Goal: Information Seeking & Learning: Learn about a topic

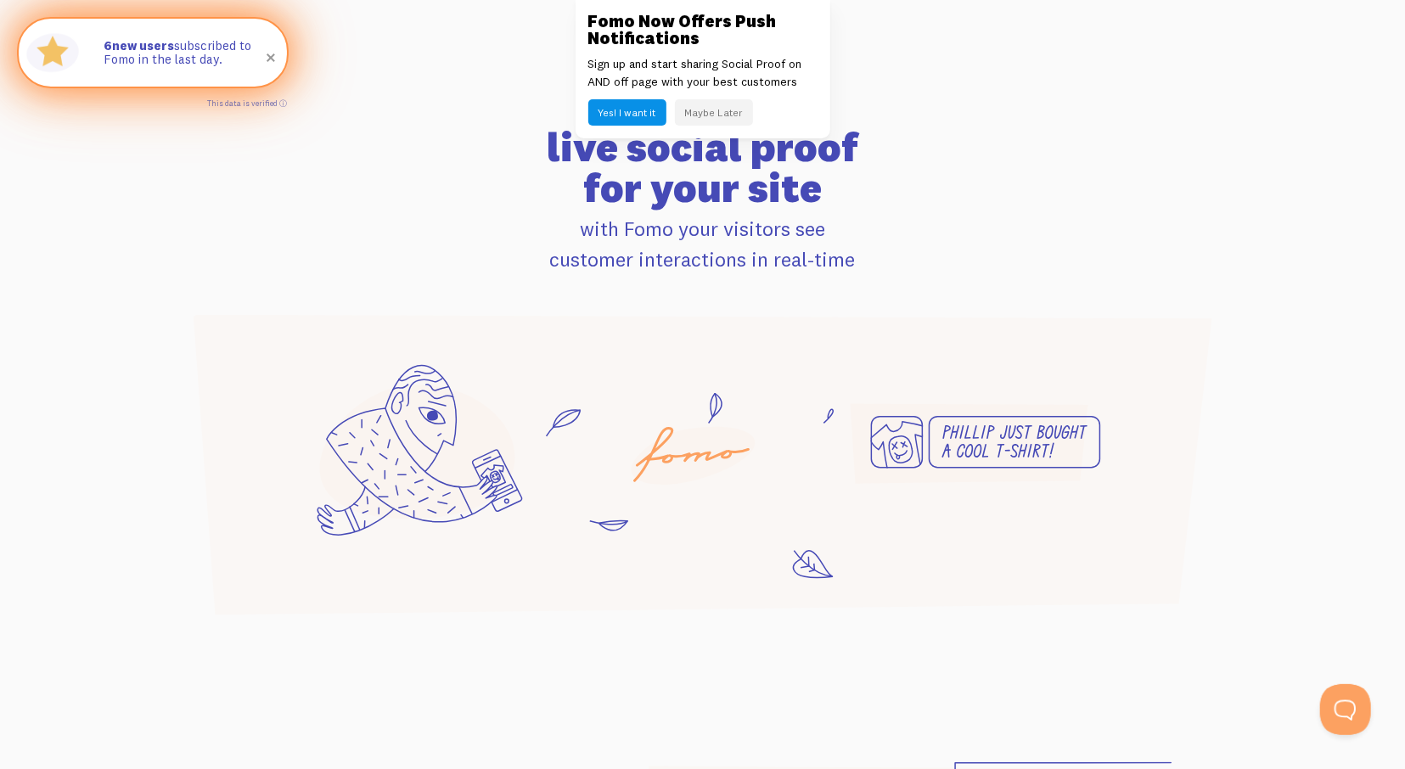
click at [272, 57] on span at bounding box center [271, 58] width 58 height 58
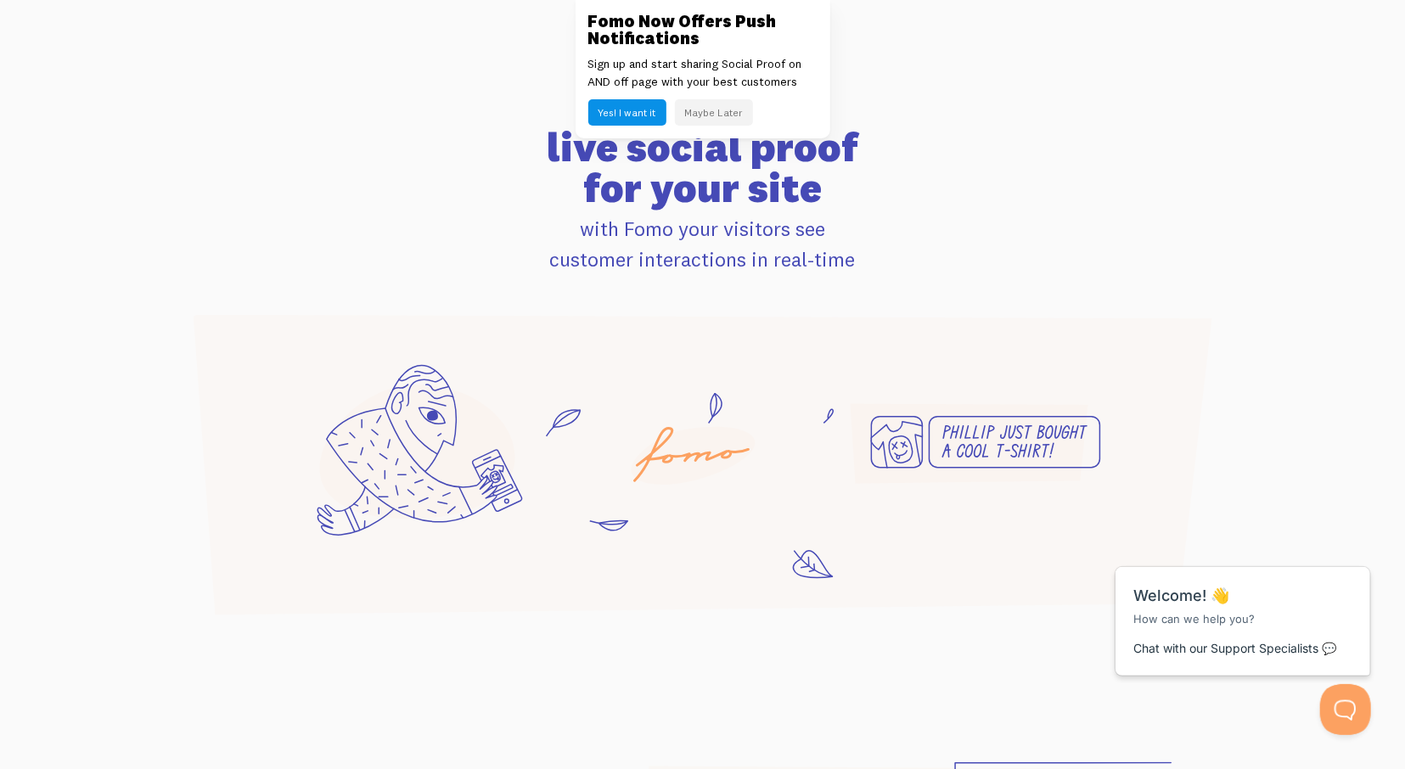
click at [704, 109] on button "Maybe Later" at bounding box center [714, 112] width 78 height 26
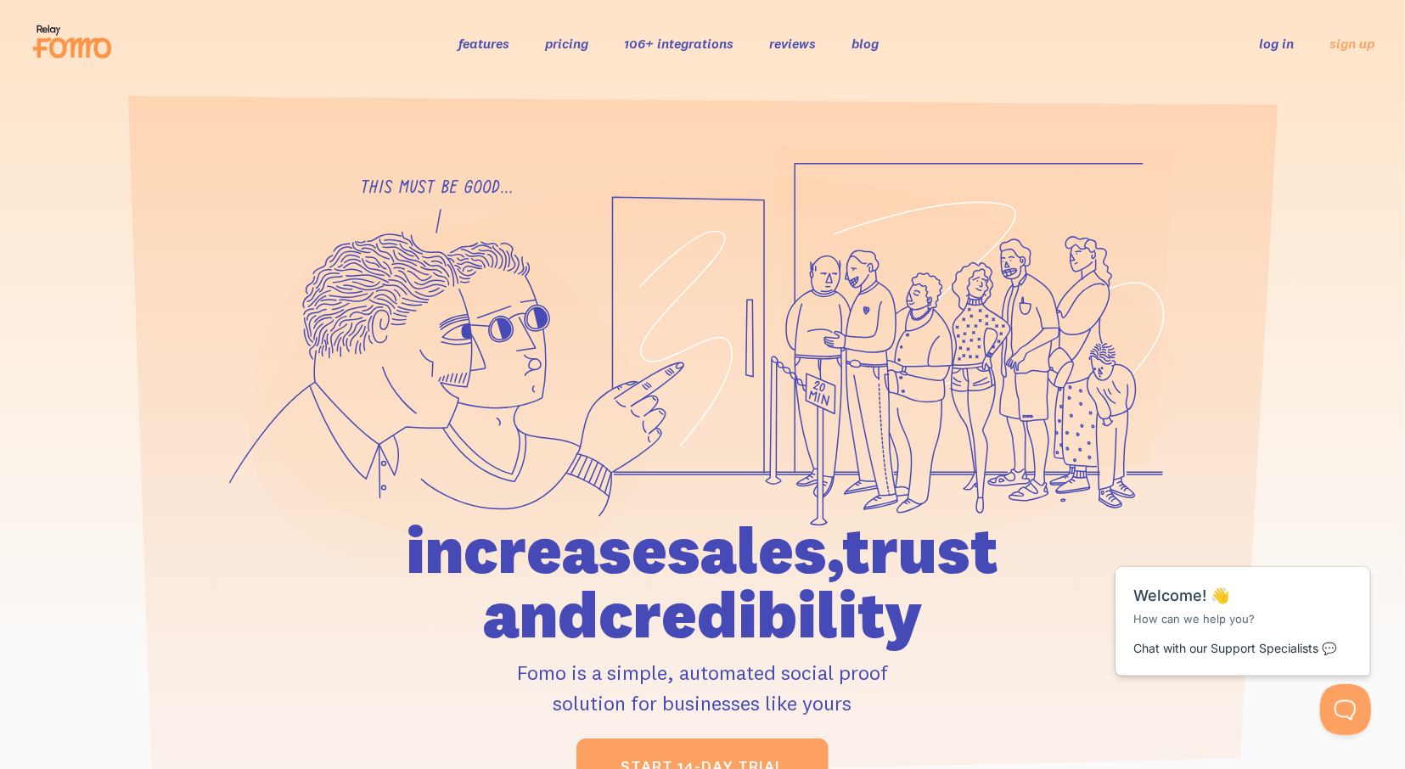
click at [486, 38] on link "features" at bounding box center [483, 43] width 51 height 17
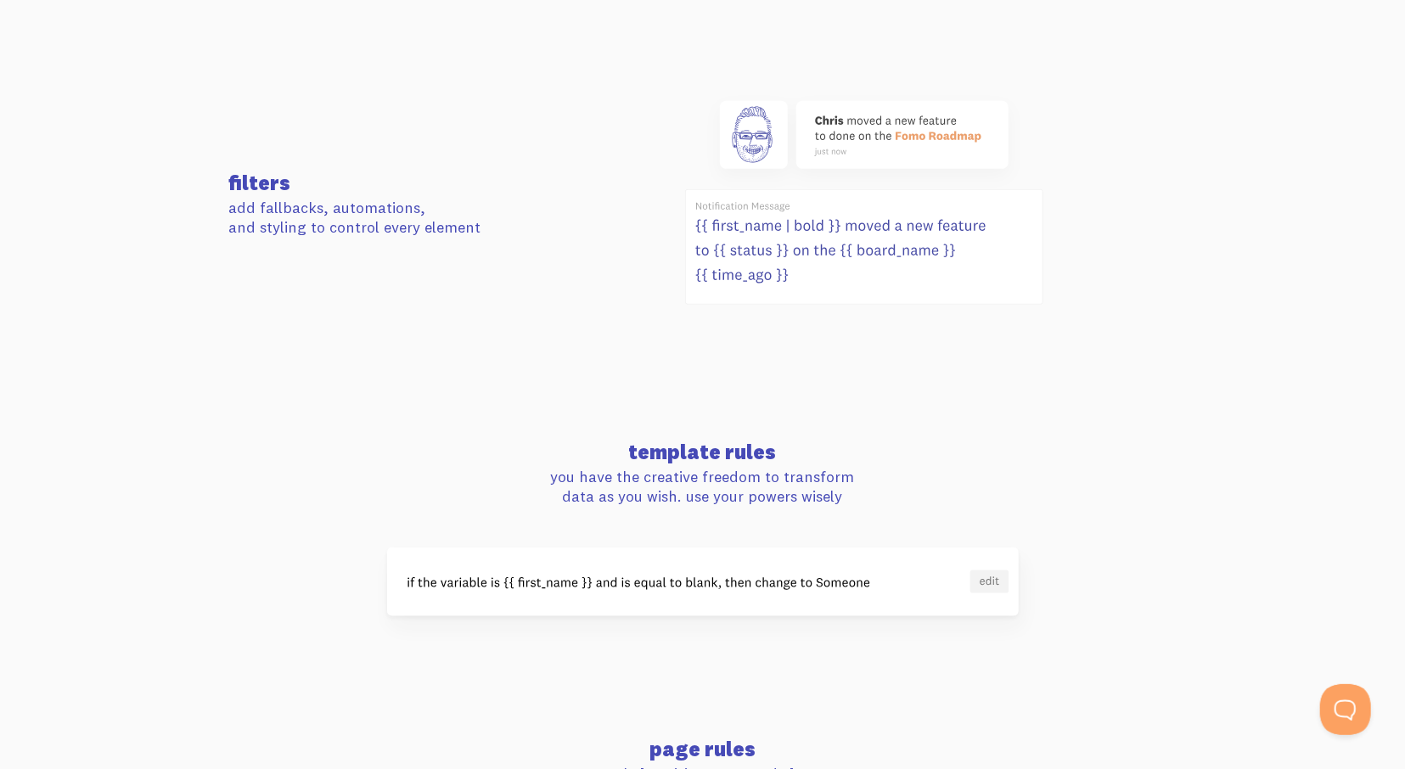
scroll to position [407, 0]
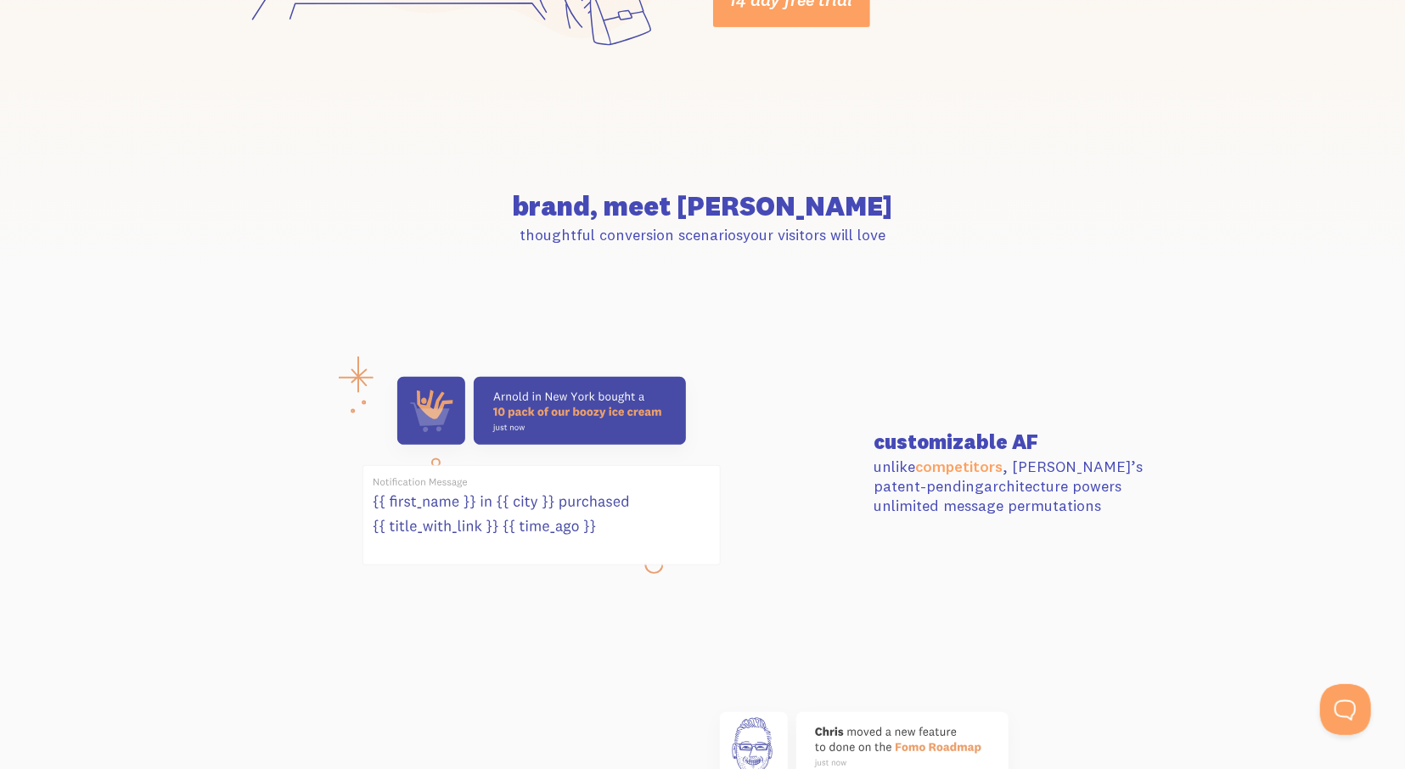
drag, startPoint x: 528, startPoint y: 407, endPoint x: 636, endPoint y: 423, distance: 108.9
click at [636, 423] on use at bounding box center [541, 411] width 289 height 68
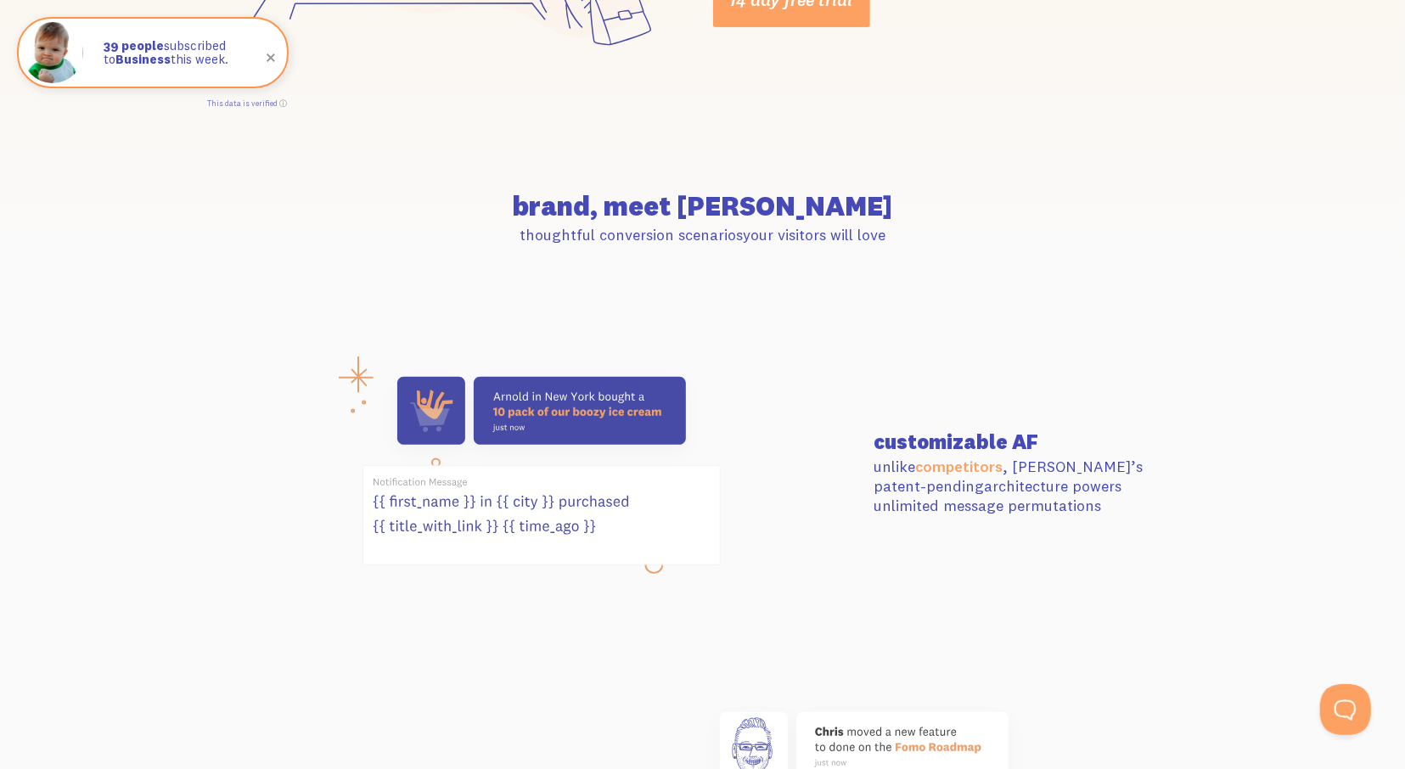
drag, startPoint x: 656, startPoint y: 413, endPoint x: 507, endPoint y: 336, distance: 168.1
click at [507, 336] on section "customizable AF unlike competitors , Fomo’s patent-pending architecture powers …" at bounding box center [702, 473] width 1405 height 335
click at [517, 336] on section "customizable AF unlike competitors , Fomo’s patent-pending architecture powers …" at bounding box center [702, 473] width 1405 height 335
drag, startPoint x: 663, startPoint y: 550, endPoint x: 775, endPoint y: 458, distance: 144.7
click at [559, 461] on icon at bounding box center [541, 471] width 358 height 209
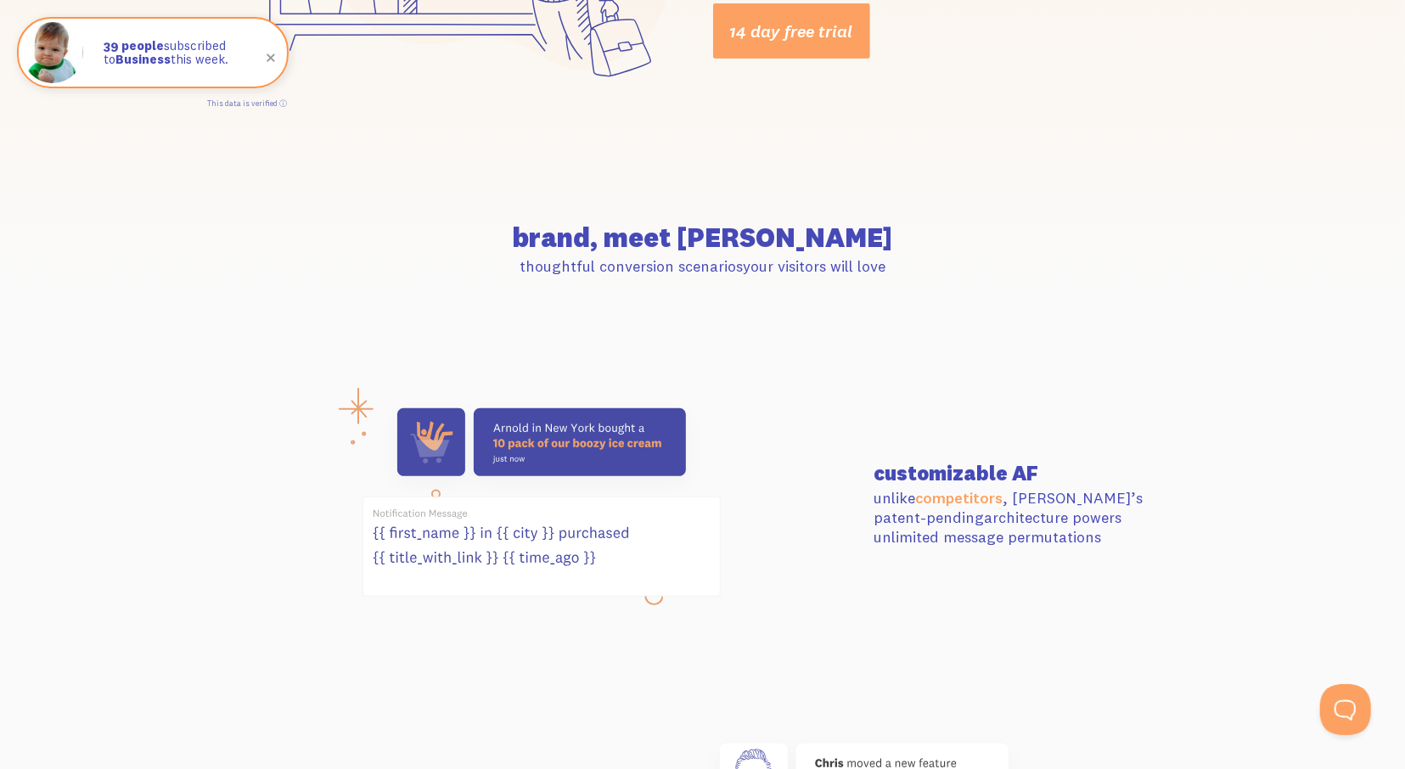
scroll to position [0, 0]
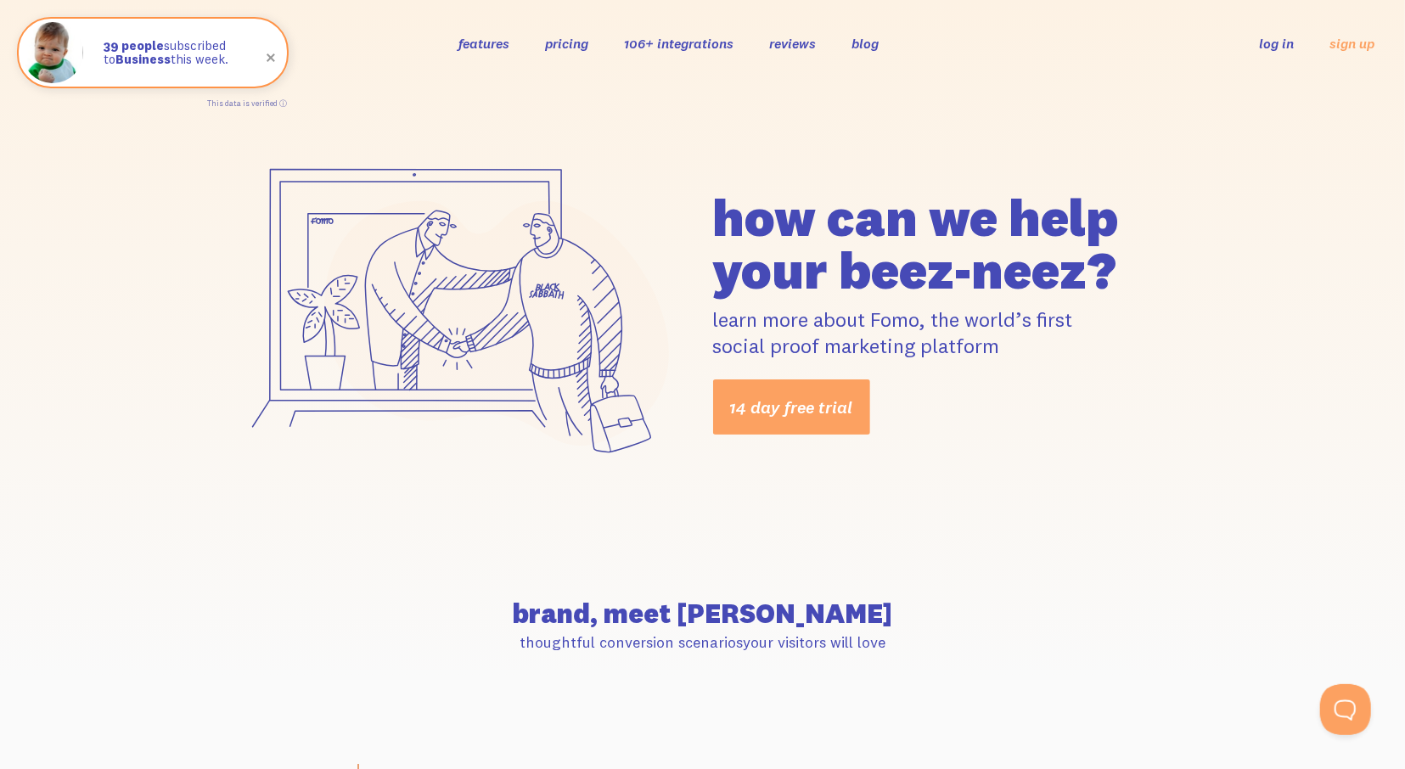
click at [568, 46] on link "pricing" at bounding box center [566, 43] width 43 height 17
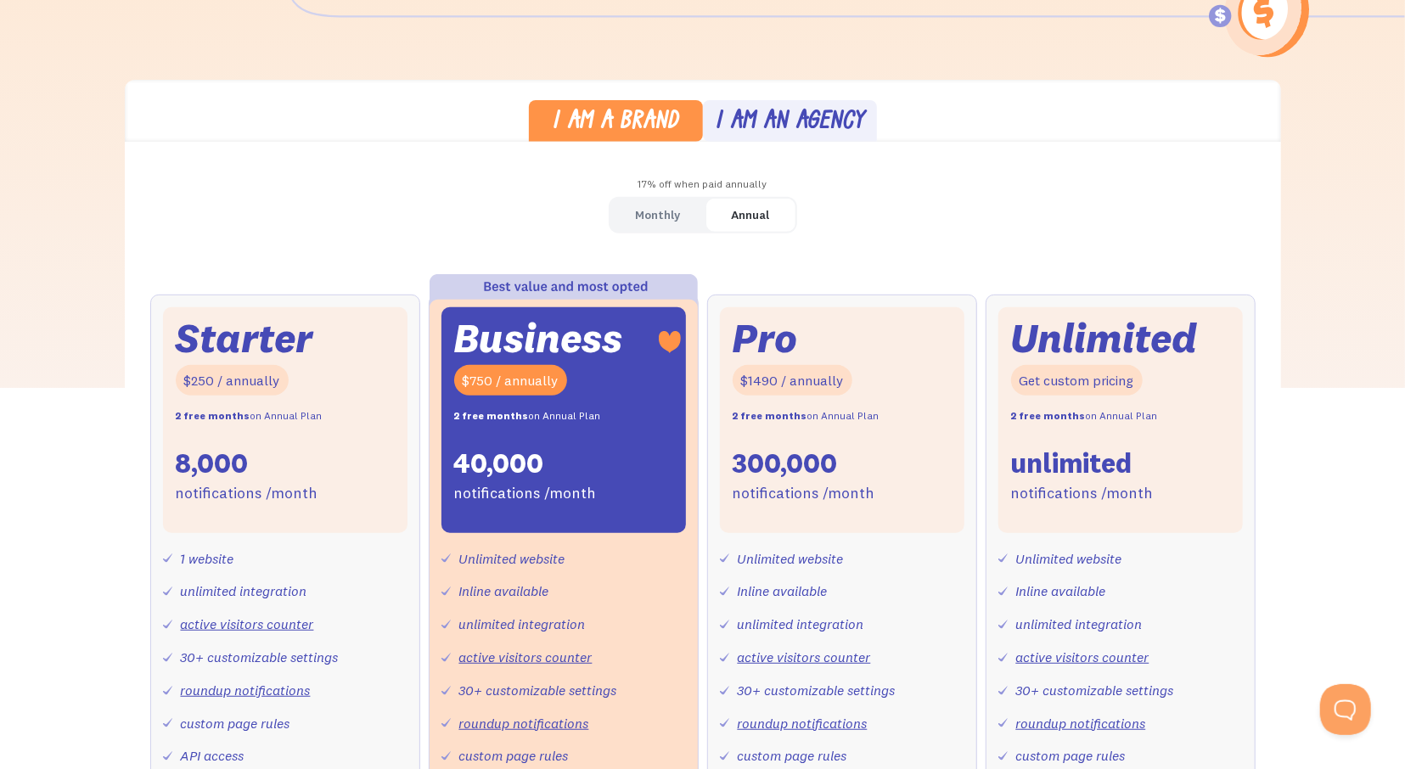
click at [590, 197] on div "17% off when paid annually" at bounding box center [703, 184] width 1156 height 25
click at [636, 227] on div "Monthly" at bounding box center [658, 215] width 45 height 25
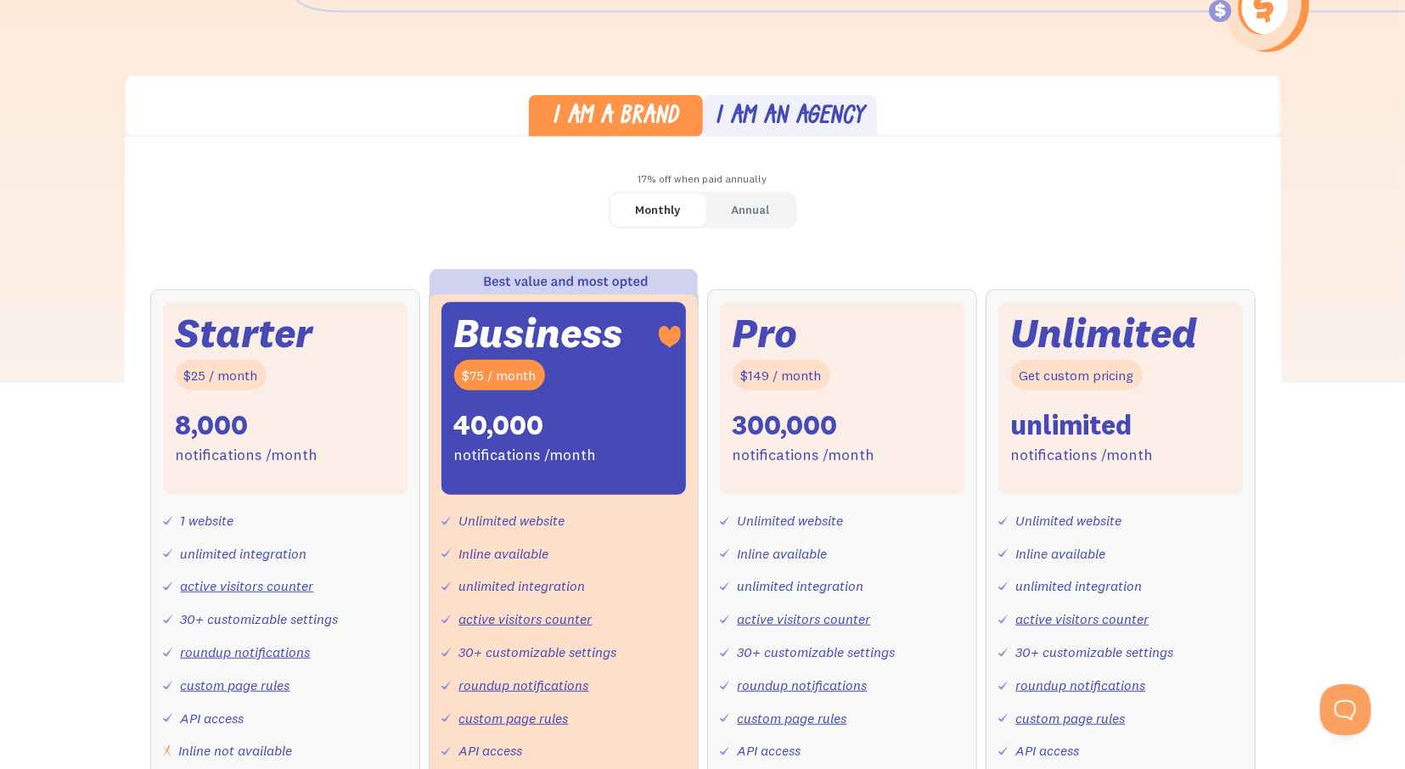
scroll to position [713, 0]
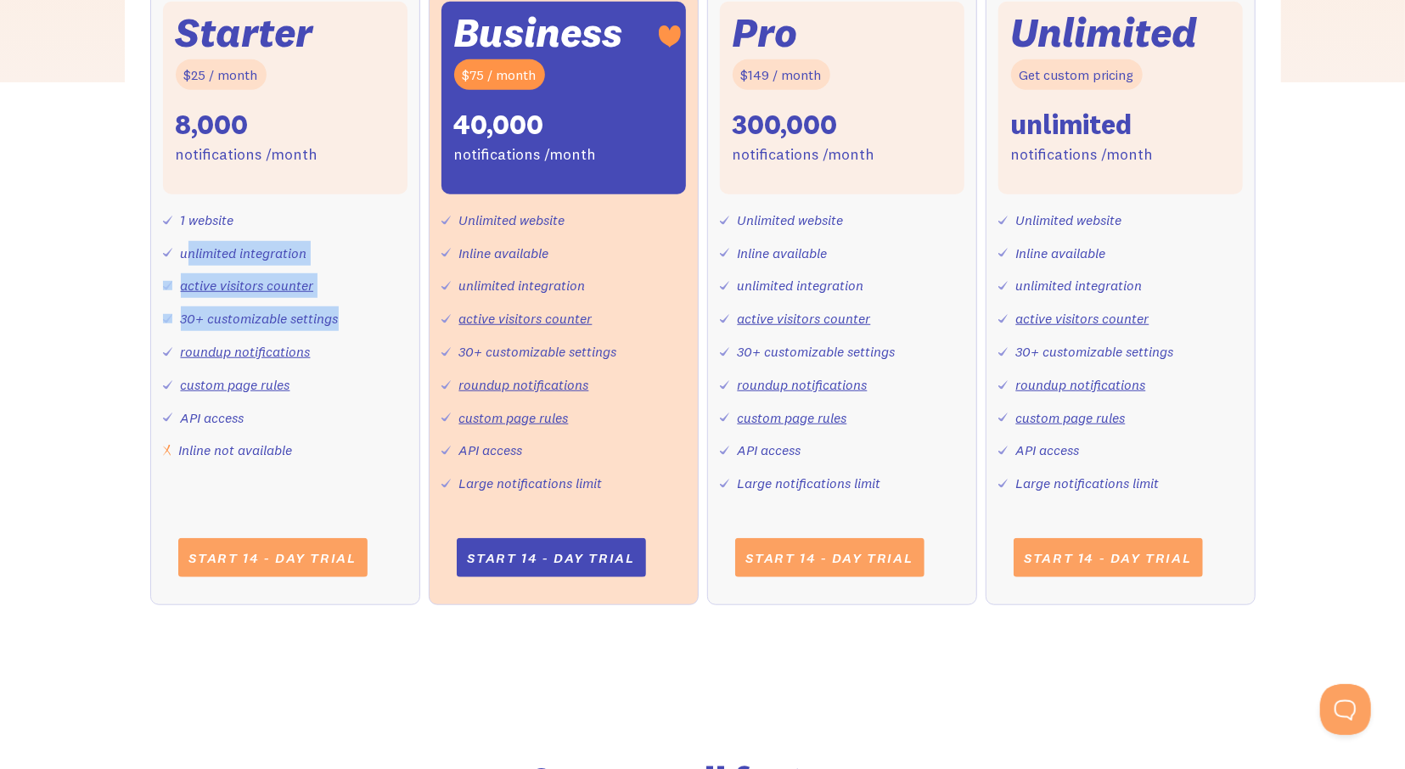
drag, startPoint x: 126, startPoint y: 300, endPoint x: 288, endPoint y: 291, distance: 162.3
click at [289, 291] on div "1 website unlimited integration active visitors counter 30+ customizable settin…" at bounding box center [285, 328] width 244 height 268
click at [269, 291] on div "1 website unlimited integration active visitors counter 30+ customizable settin…" at bounding box center [285, 328] width 244 height 268
